Goal: Information Seeking & Learning: Learn about a topic

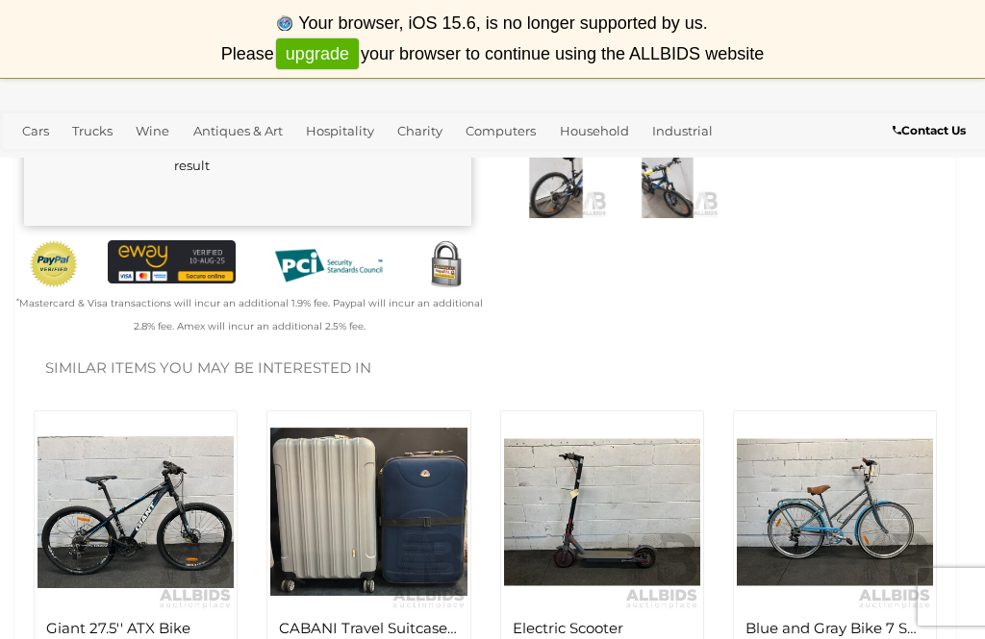
scroll to position [473, 0]
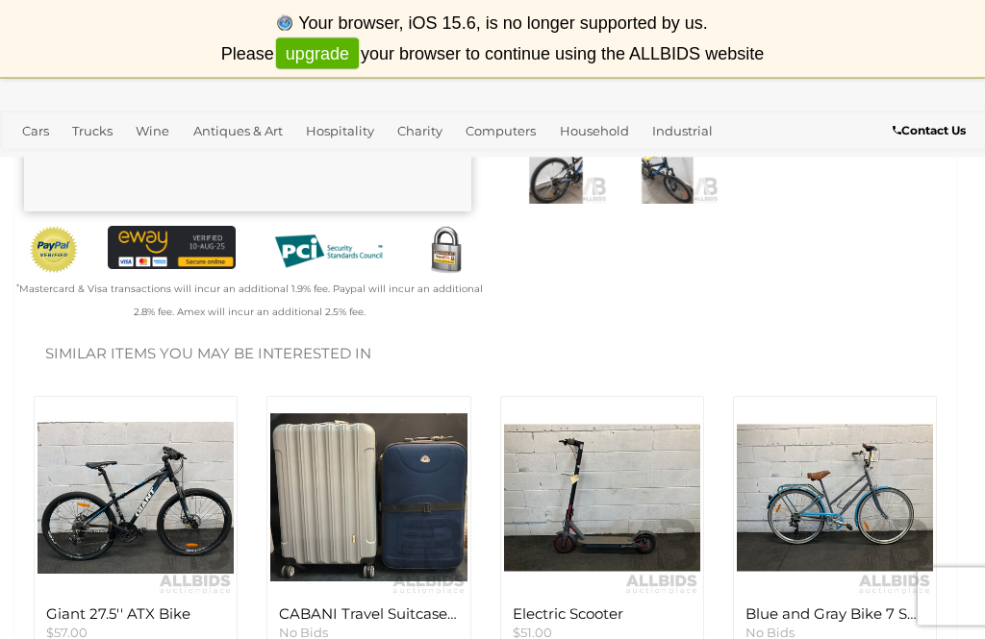
click at [82, 521] on img at bounding box center [136, 499] width 196 height 196
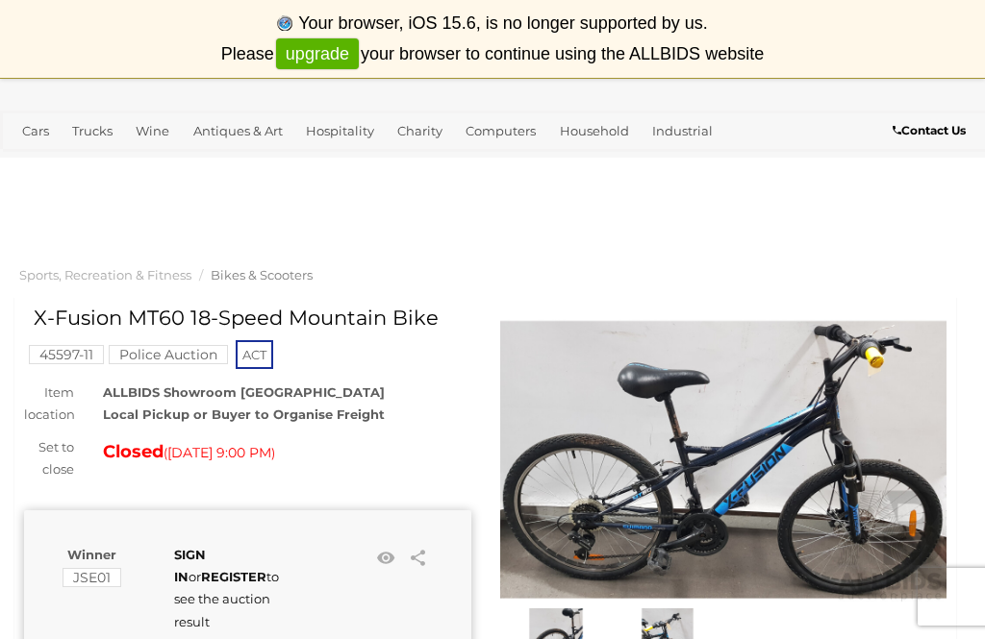
scroll to position [0, 0]
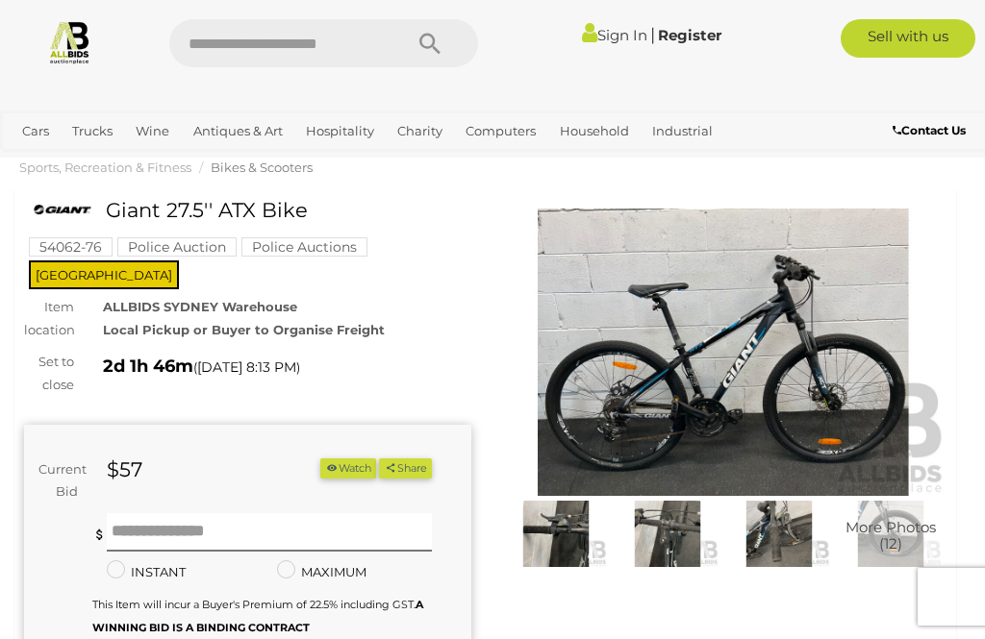
scroll to position [32, 0]
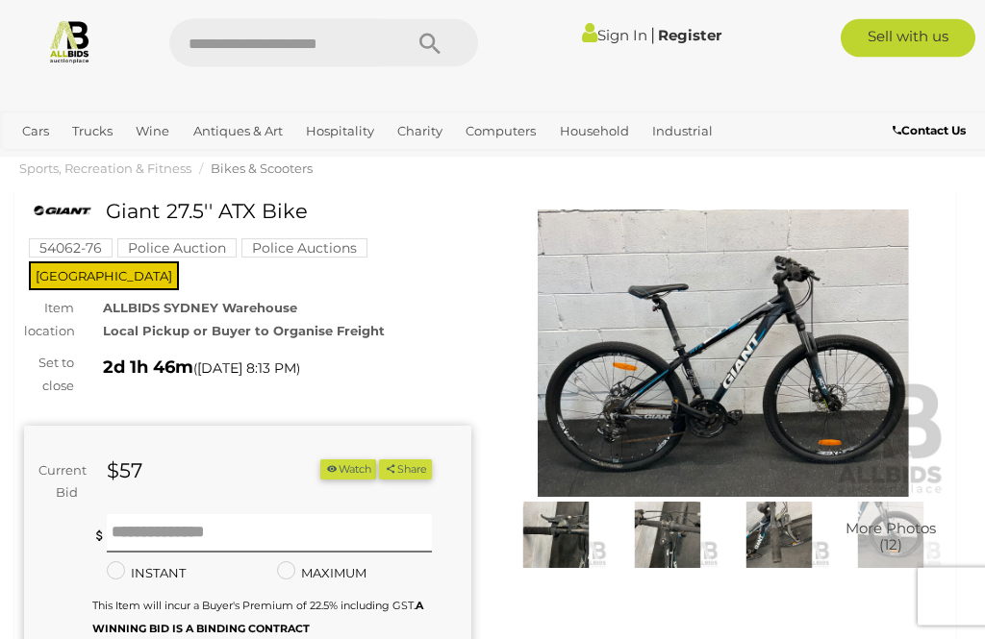
click at [687, 360] on img at bounding box center [723, 355] width 447 height 288
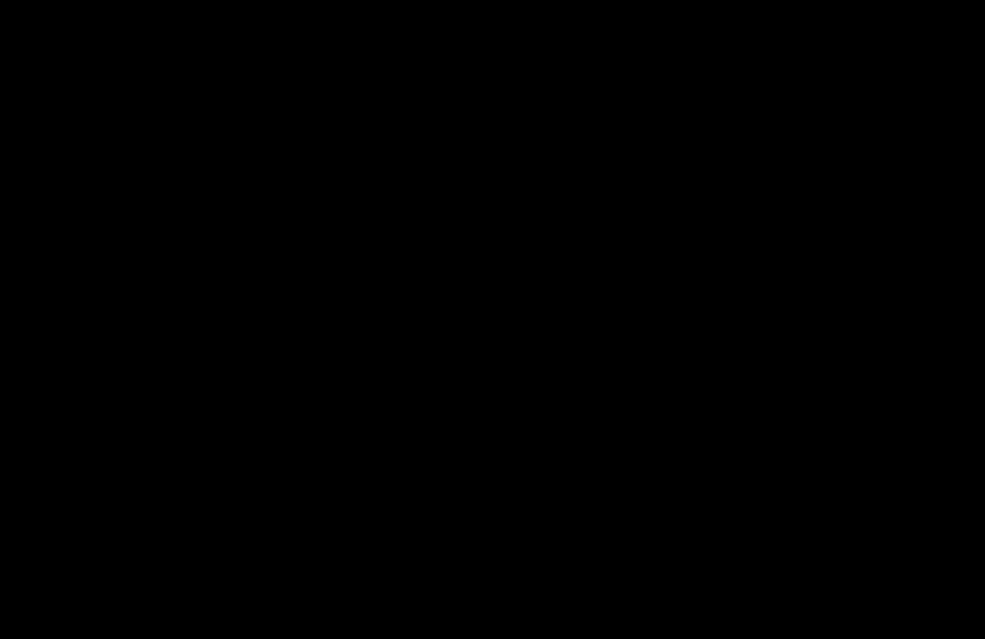
scroll to position [33, 0]
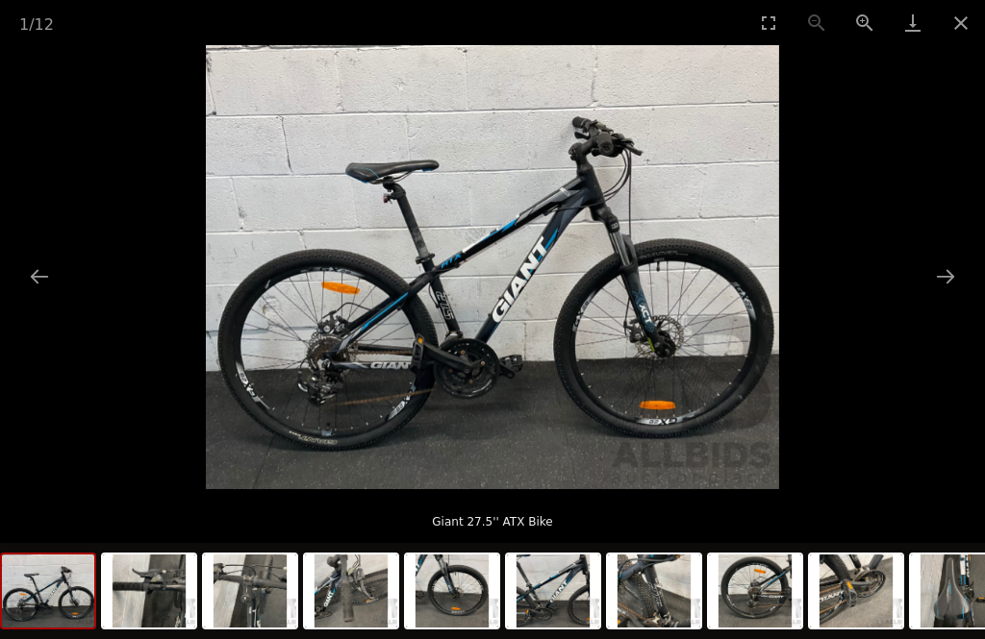
click at [944, 284] on button "Next slide" at bounding box center [945, 277] width 40 height 38
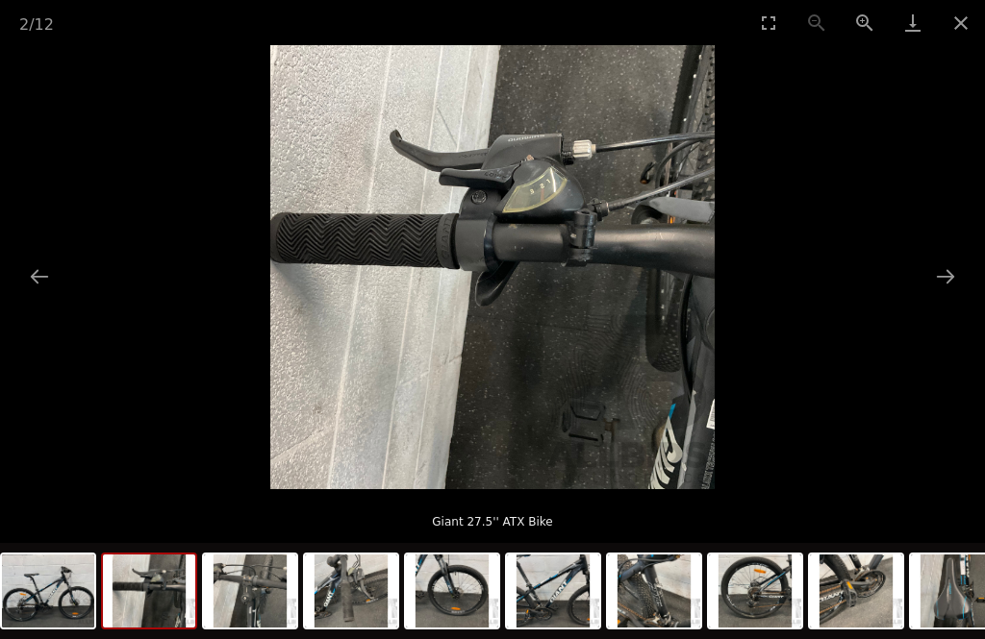
click at [951, 288] on button "Next slide" at bounding box center [945, 277] width 40 height 38
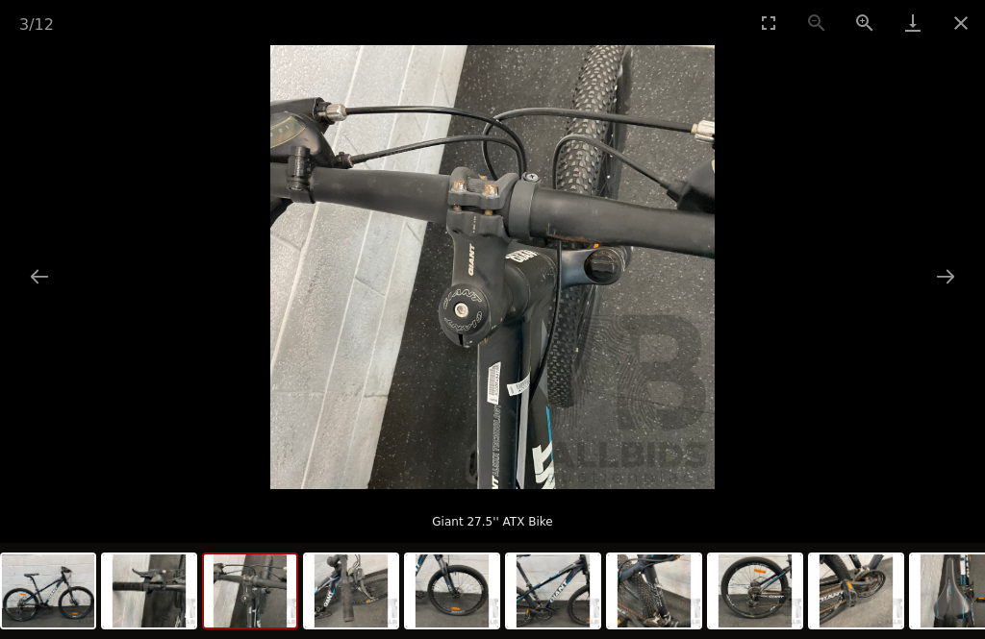
click at [956, 288] on button "Next slide" at bounding box center [945, 277] width 40 height 38
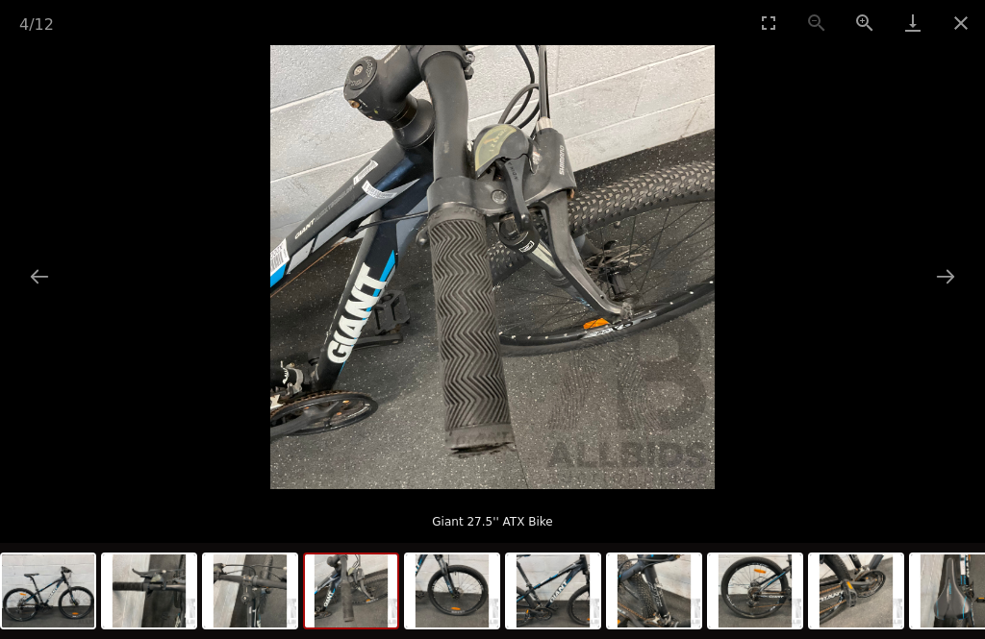
click at [952, 287] on button "Next slide" at bounding box center [945, 277] width 40 height 38
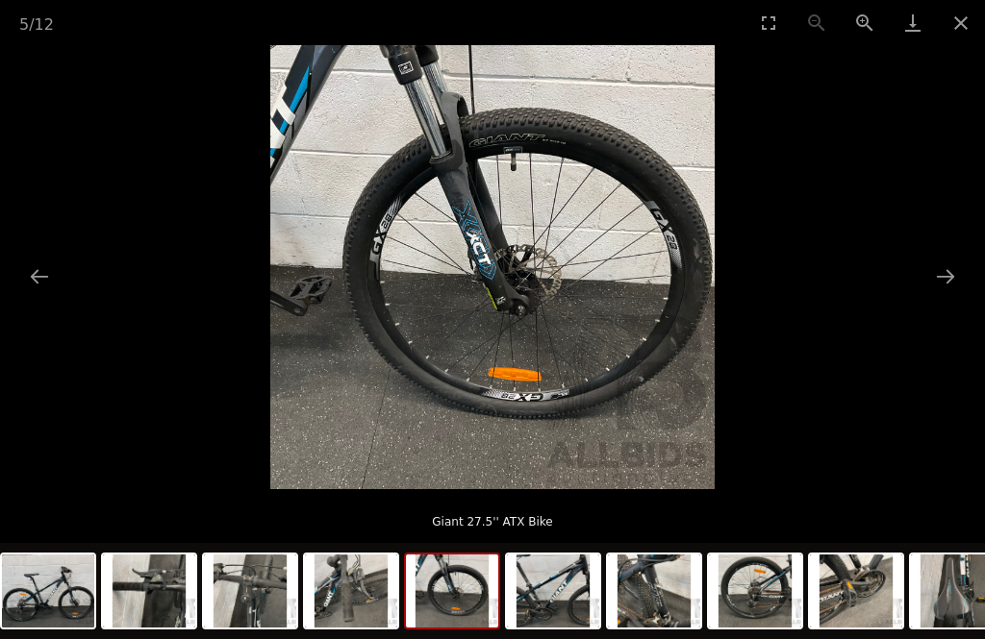
click at [951, 281] on button "Next slide" at bounding box center [945, 277] width 40 height 38
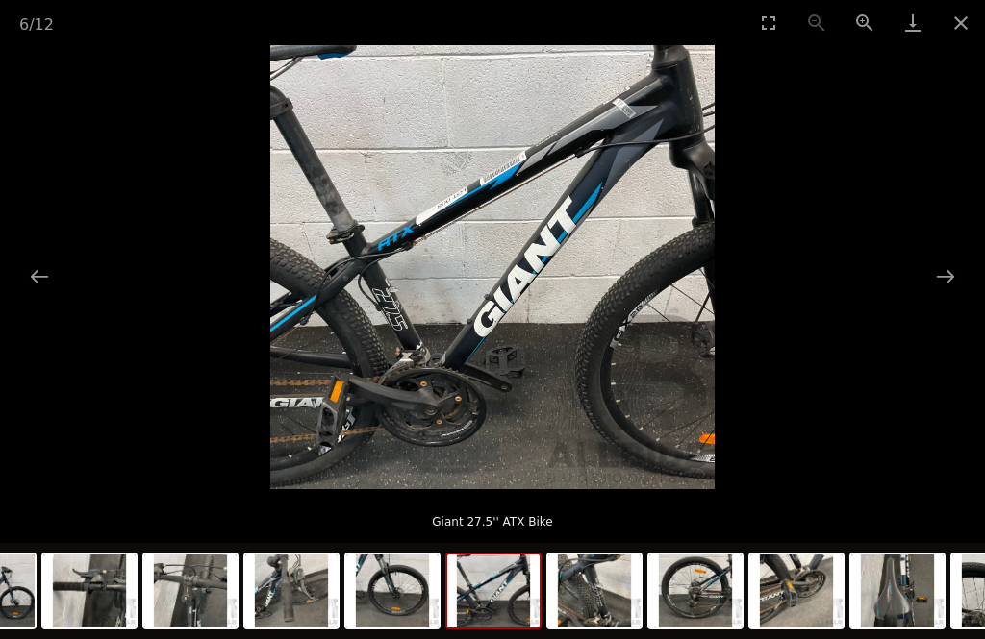
click at [964, 277] on button "Next slide" at bounding box center [945, 277] width 40 height 38
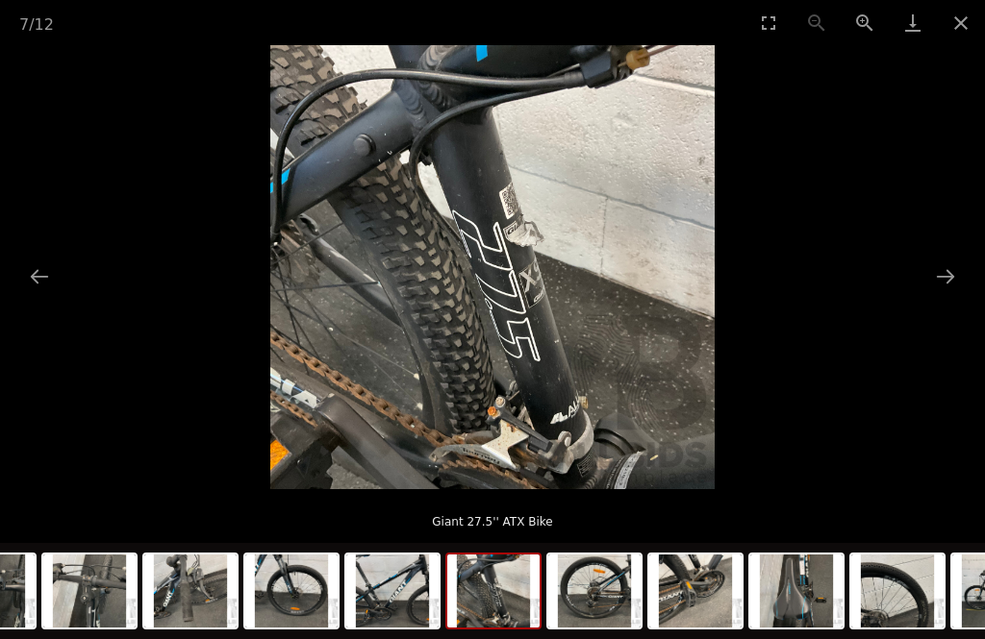
click at [952, 279] on button "Next slide" at bounding box center [945, 277] width 40 height 38
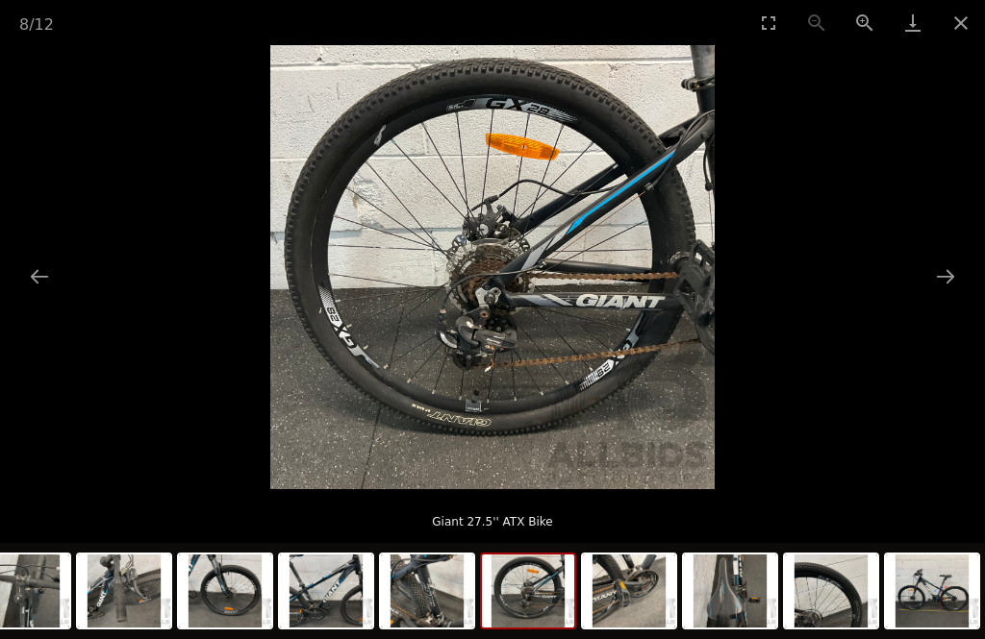
click at [981, 271] on picture at bounding box center [492, 267] width 985 height 444
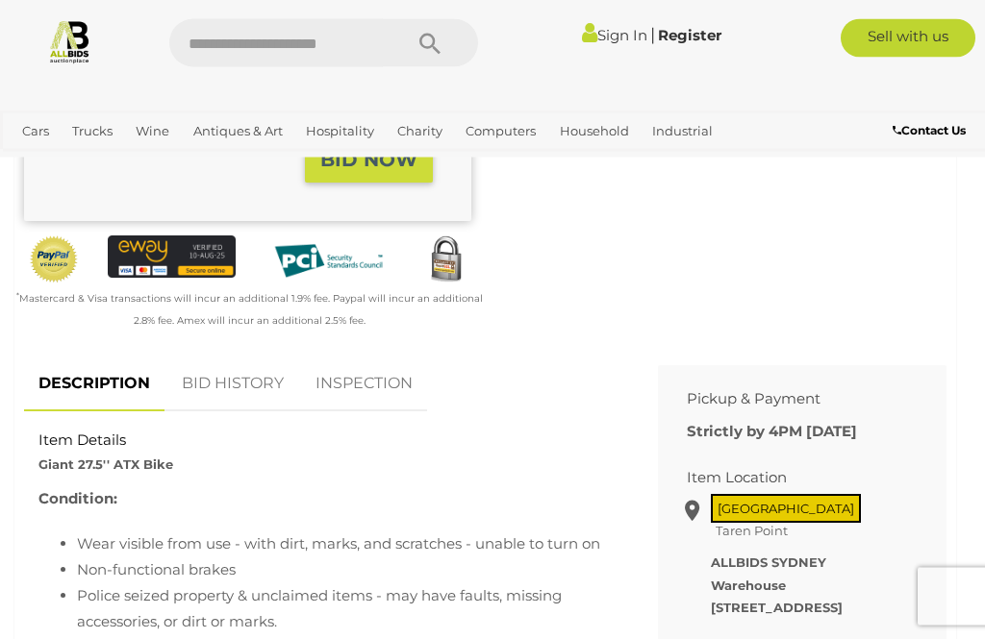
scroll to position [544, 0]
click at [229, 358] on link "BID HISTORY" at bounding box center [232, 384] width 131 height 57
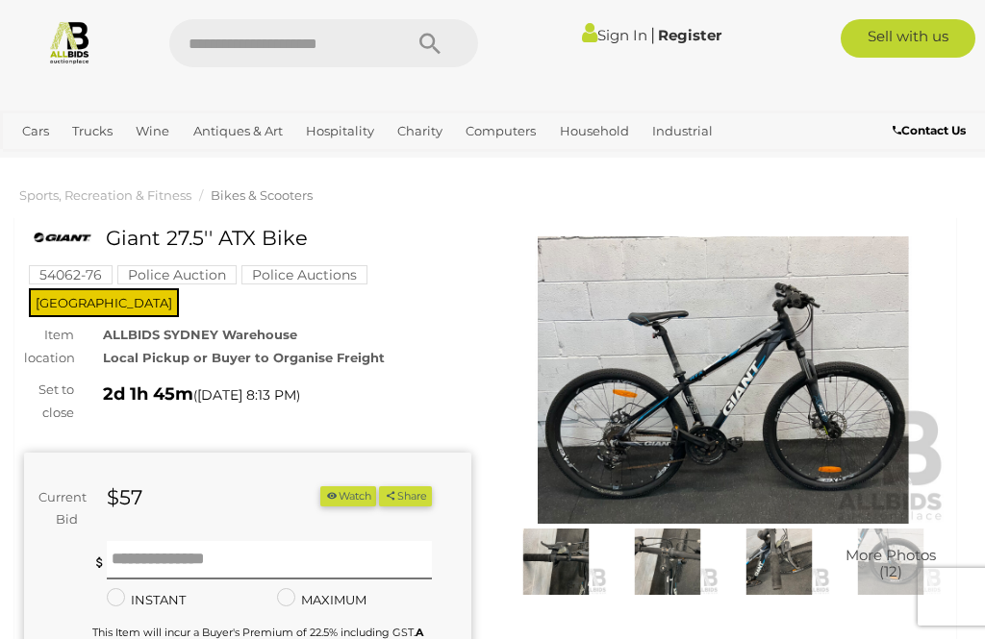
scroll to position [0, 0]
